Goal: Transaction & Acquisition: Purchase product/service

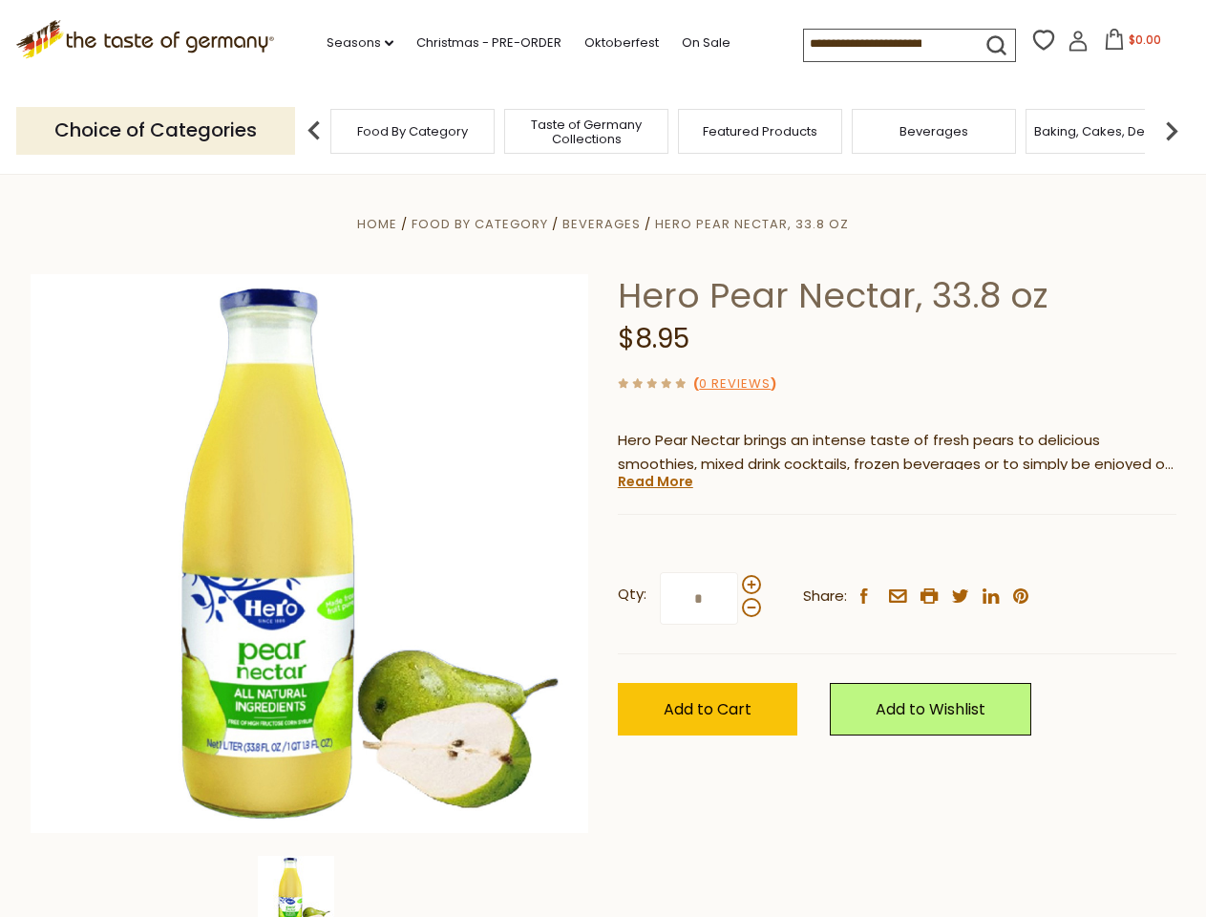
click at [603, 458] on div "Home Food By Category [GEOGRAPHIC_DATA] Hero Pear Nectar, 33.8 oz Hero Pear Nec…" at bounding box center [603, 579] width 1175 height 735
click at [352, 43] on link "Seasons dropdown_arrow" at bounding box center [360, 42] width 67 height 21
click at [886, 44] on input at bounding box center [884, 43] width 161 height 27
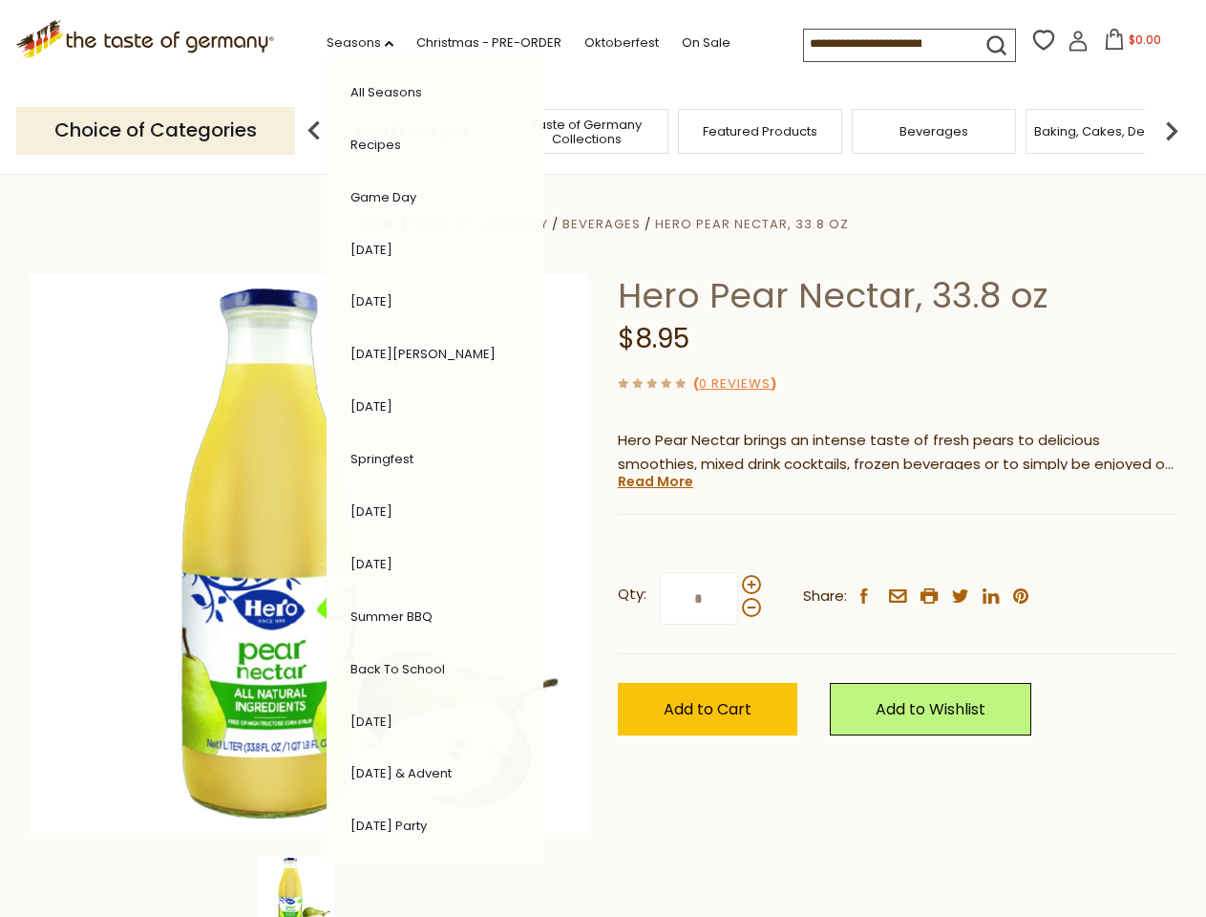
click at [1129, 45] on span "$0.00" at bounding box center [1145, 40] width 32 height 16
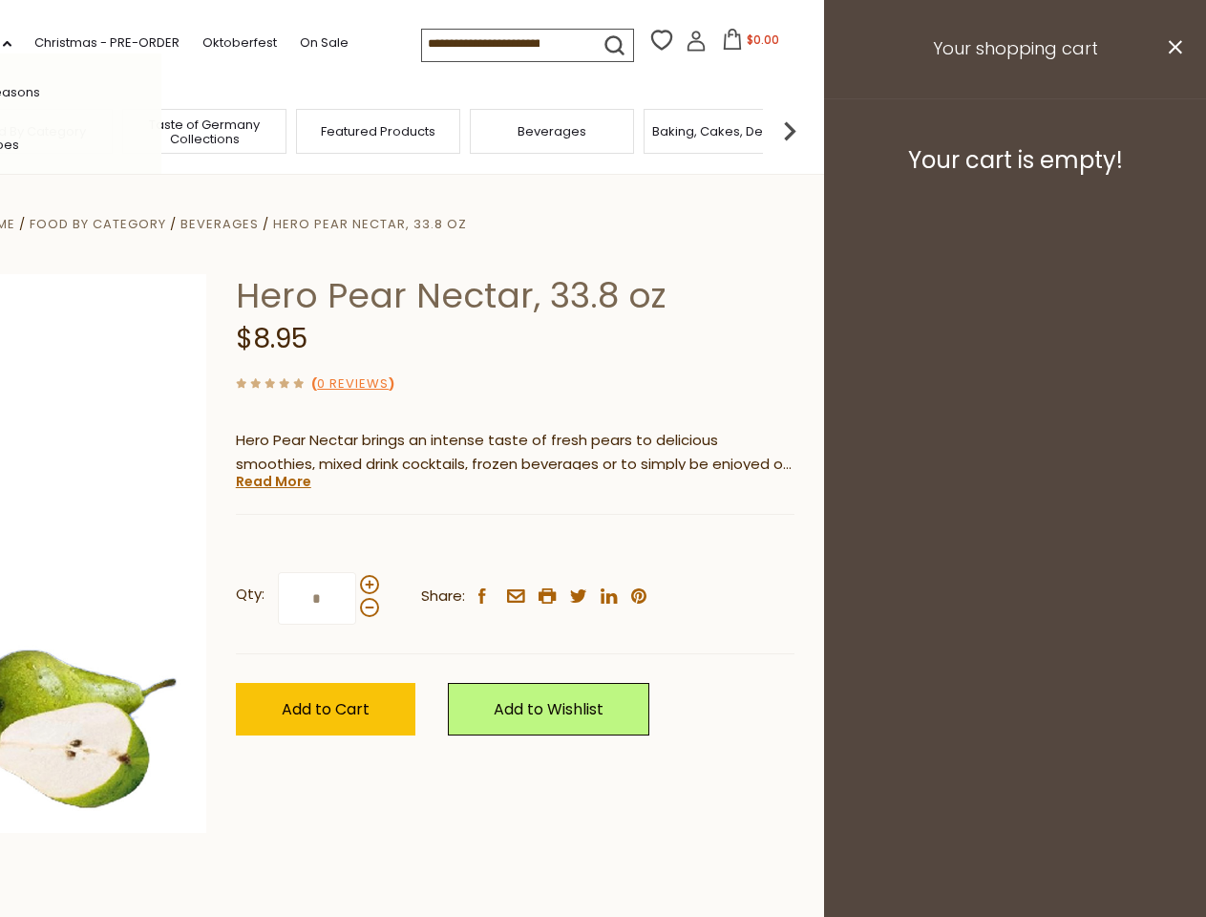
click at [161, 130] on div "All Seasons Recipes Game Day [DATE] [DATE] [DATE][PERSON_NAME] [DATE] Springfes…" at bounding box center [53, 458] width 217 height 810
click at [603, 545] on div "Qty: * Share: facebook email printer twitter linkedin pinterest" at bounding box center [515, 598] width 559 height 111
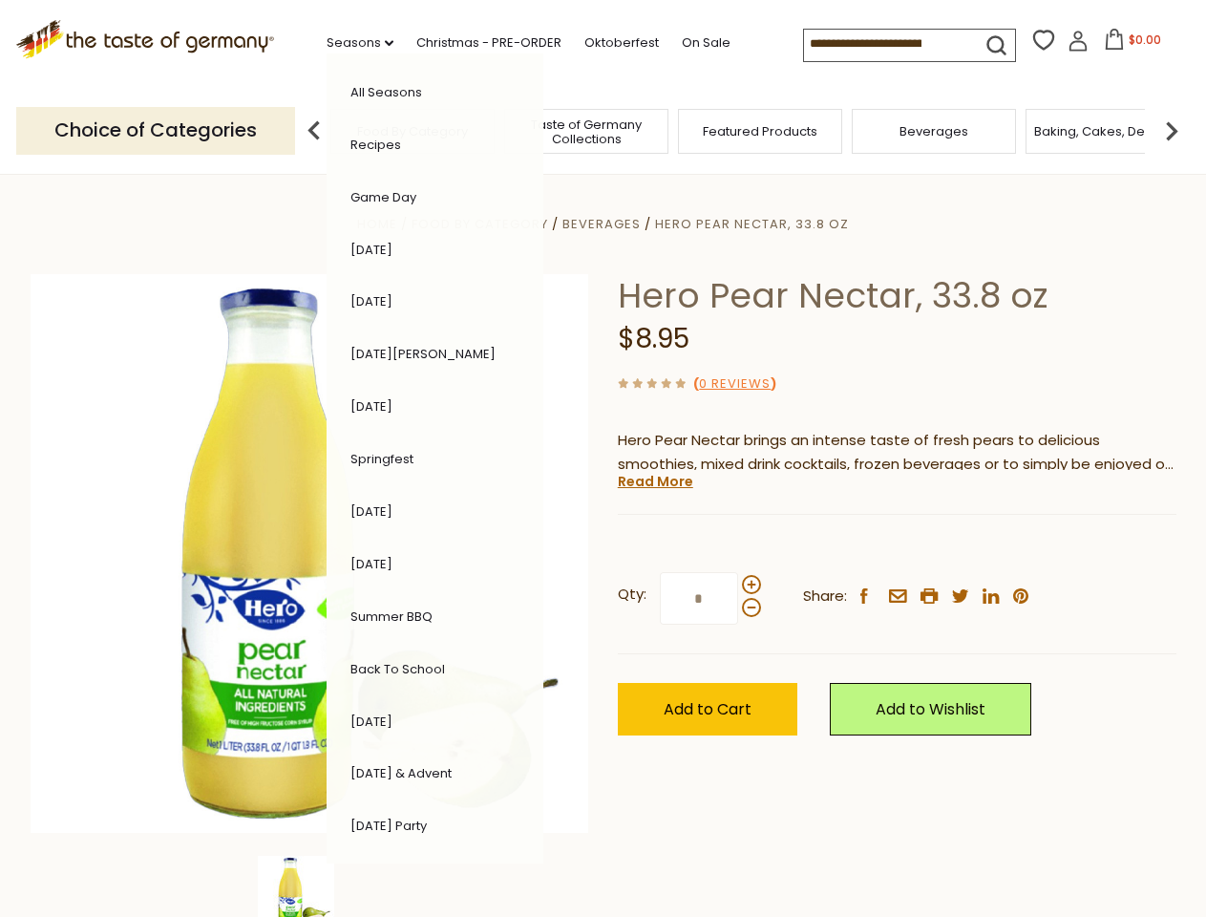
click at [309, 886] on div "Home Food By Category [GEOGRAPHIC_DATA] Hero Pear Nectar, 33.8 oz Hero Pear Nec…" at bounding box center [603, 579] width 1175 height 735
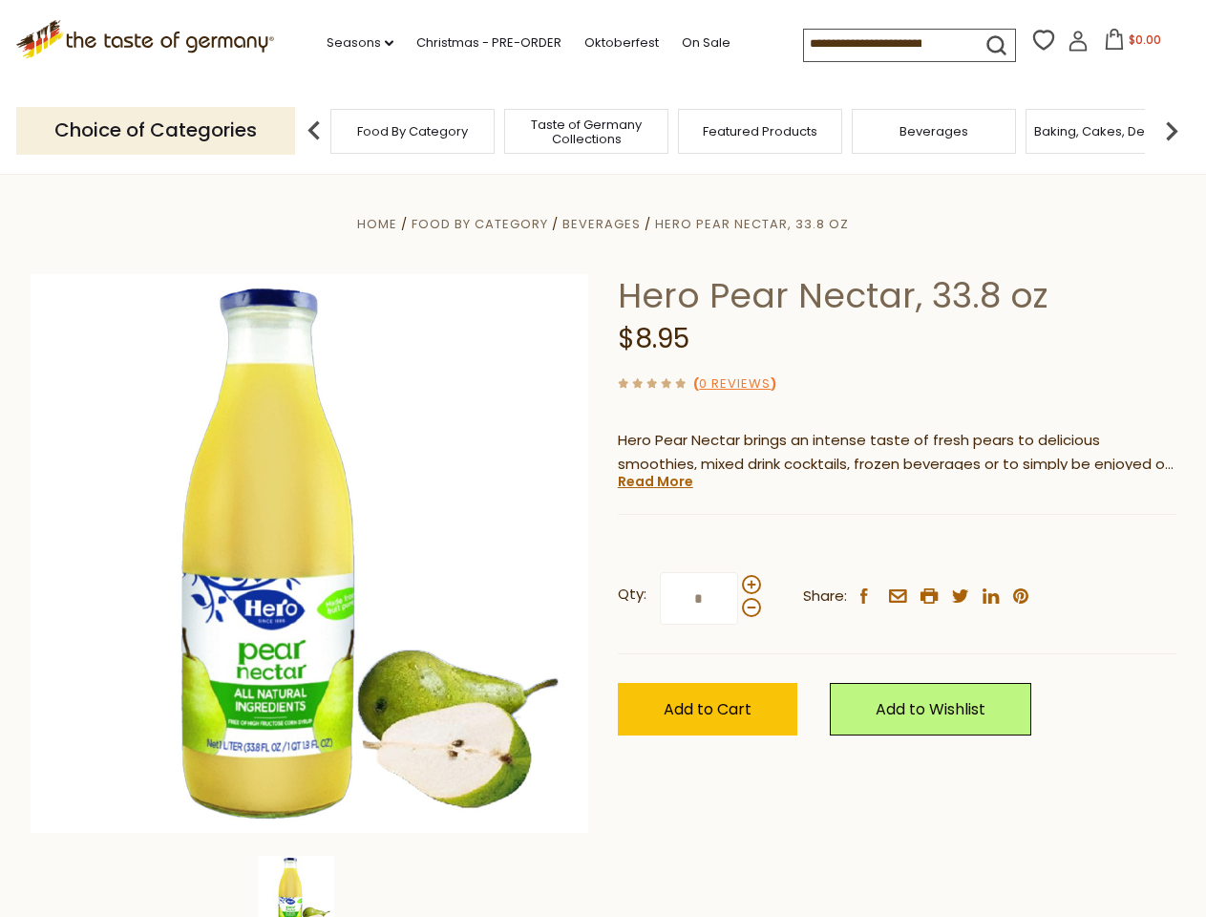
click at [309, 886] on div "Home Food By Category [GEOGRAPHIC_DATA] Hero Pear Nectar, 33.8 oz Hero Pear Nec…" at bounding box center [603, 579] width 1175 height 735
click at [654, 481] on link "Read More" at bounding box center [655, 481] width 75 height 19
